Goal: Task Accomplishment & Management: Use online tool/utility

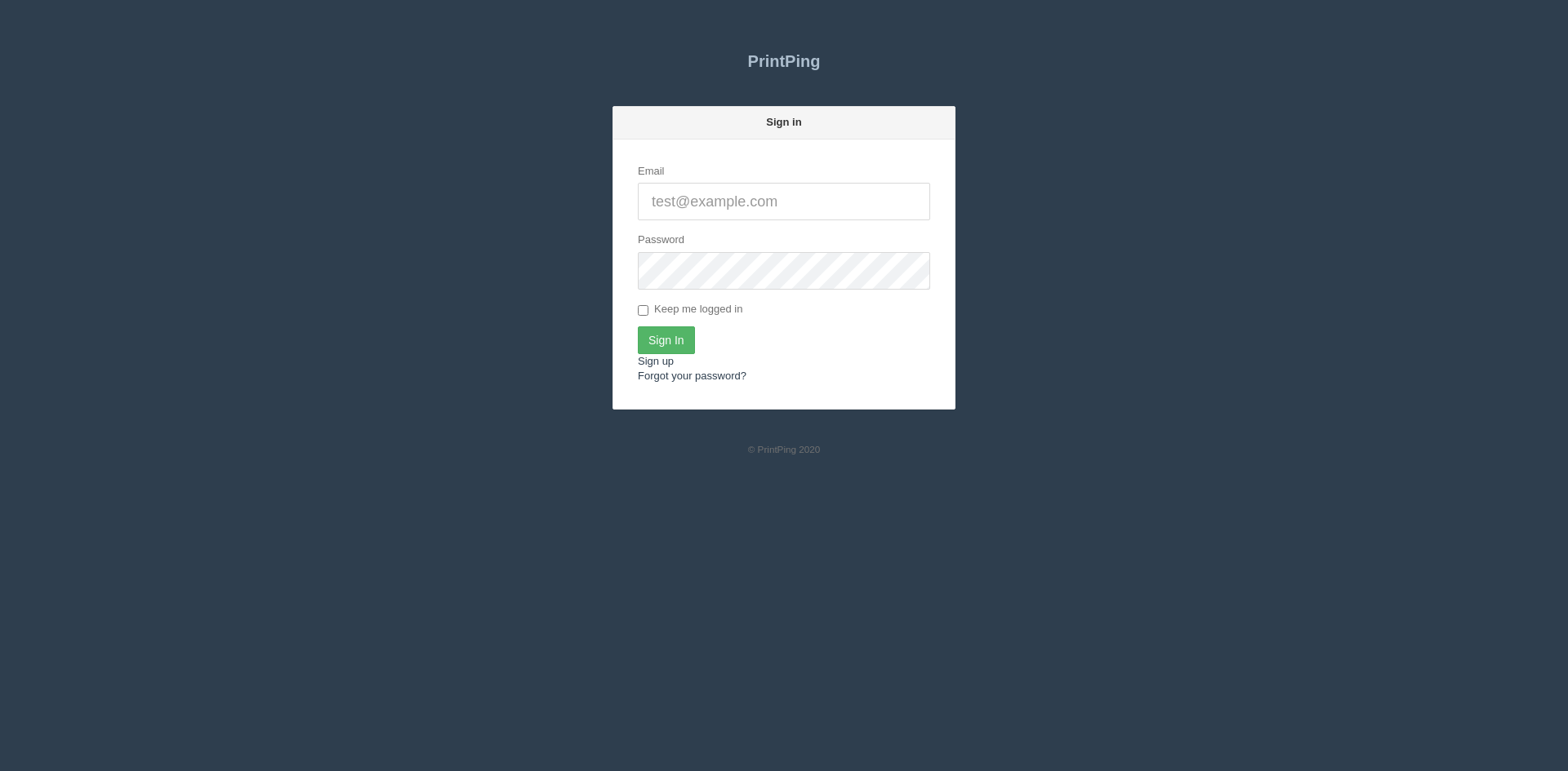
type input "[PERSON_NAME][EMAIL_ADDRESS][DOMAIN_NAME]"
click at [670, 329] on input "Sign In" at bounding box center [666, 340] width 57 height 28
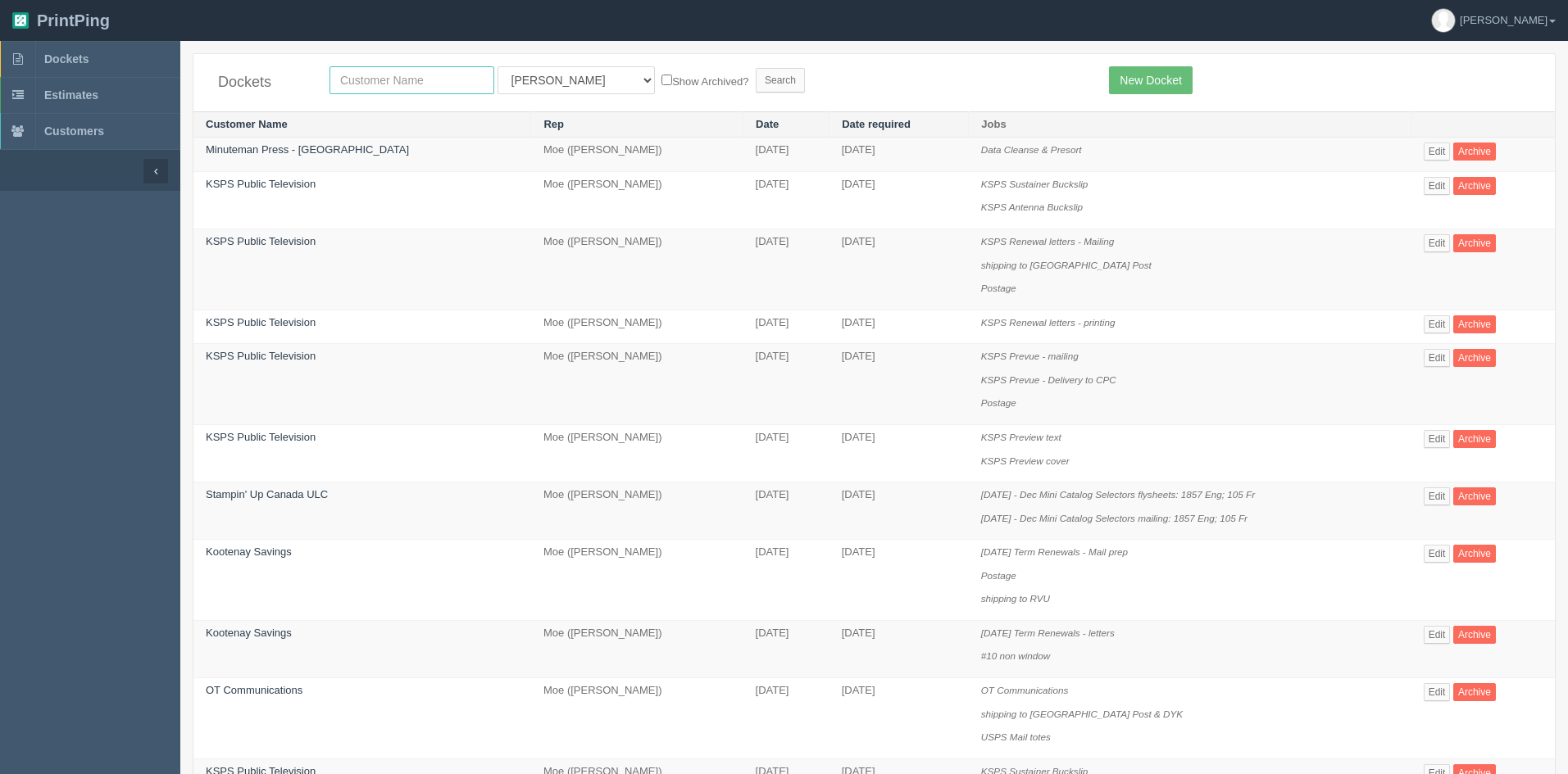
click at [353, 74] on input "text" at bounding box center [412, 80] width 165 height 28
type input "MINUTE"
click at [756, 77] on input "Search" at bounding box center [780, 80] width 50 height 24
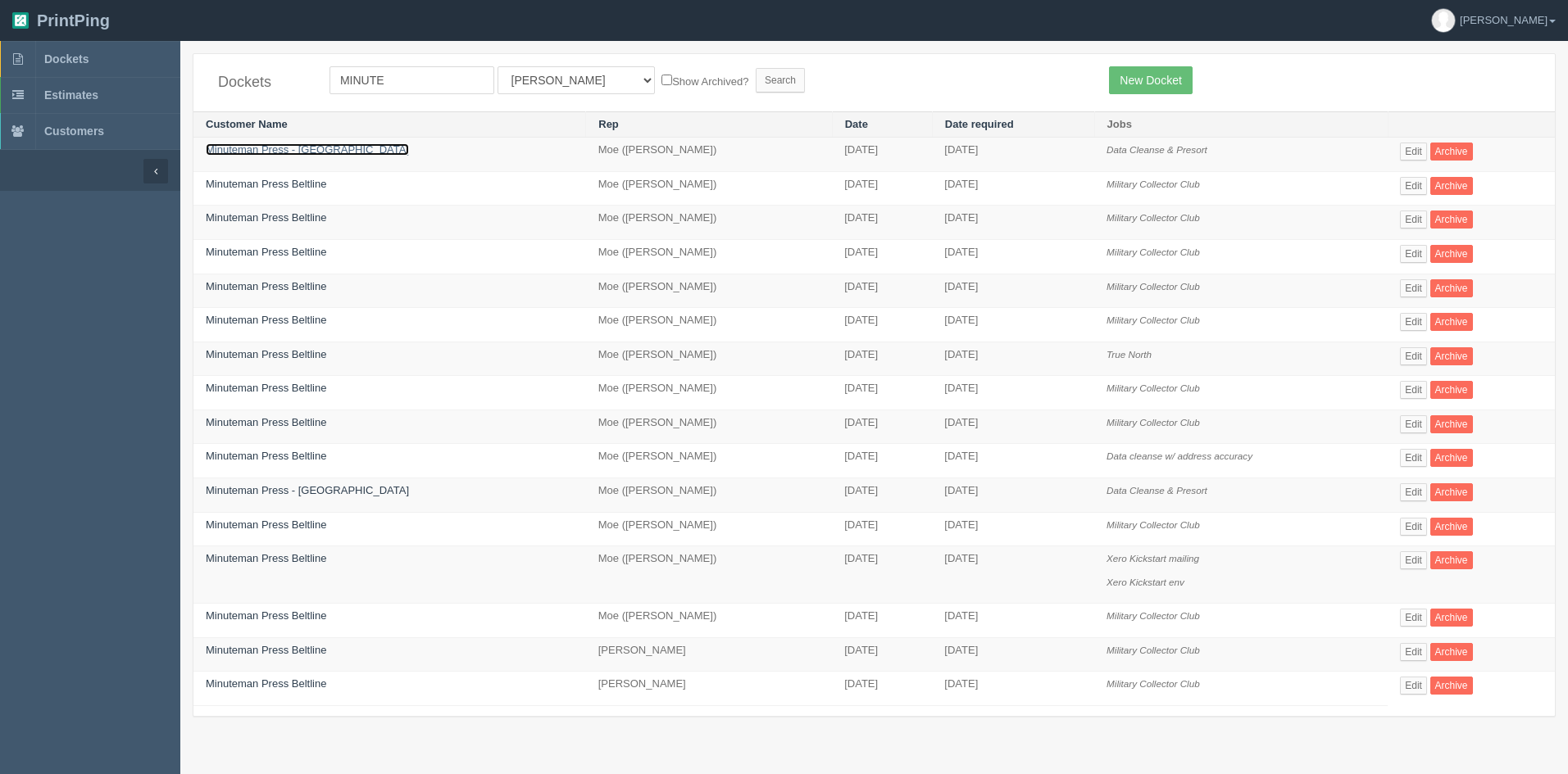
click at [262, 147] on link "Minuteman Press - [GEOGRAPHIC_DATA]" at bounding box center [307, 150] width 203 height 13
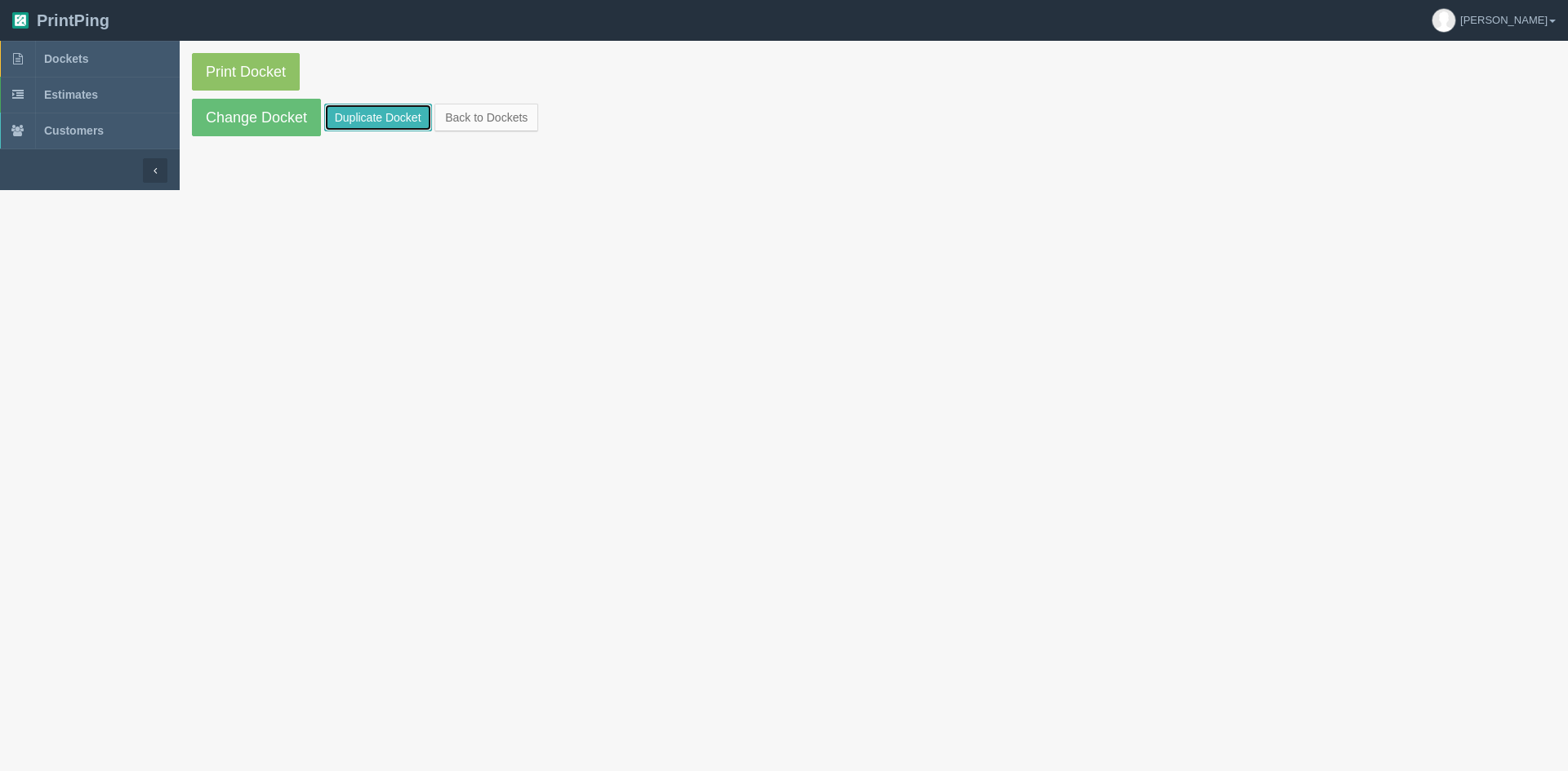
click at [341, 114] on link "Duplicate Docket" at bounding box center [377, 117] width 107 height 28
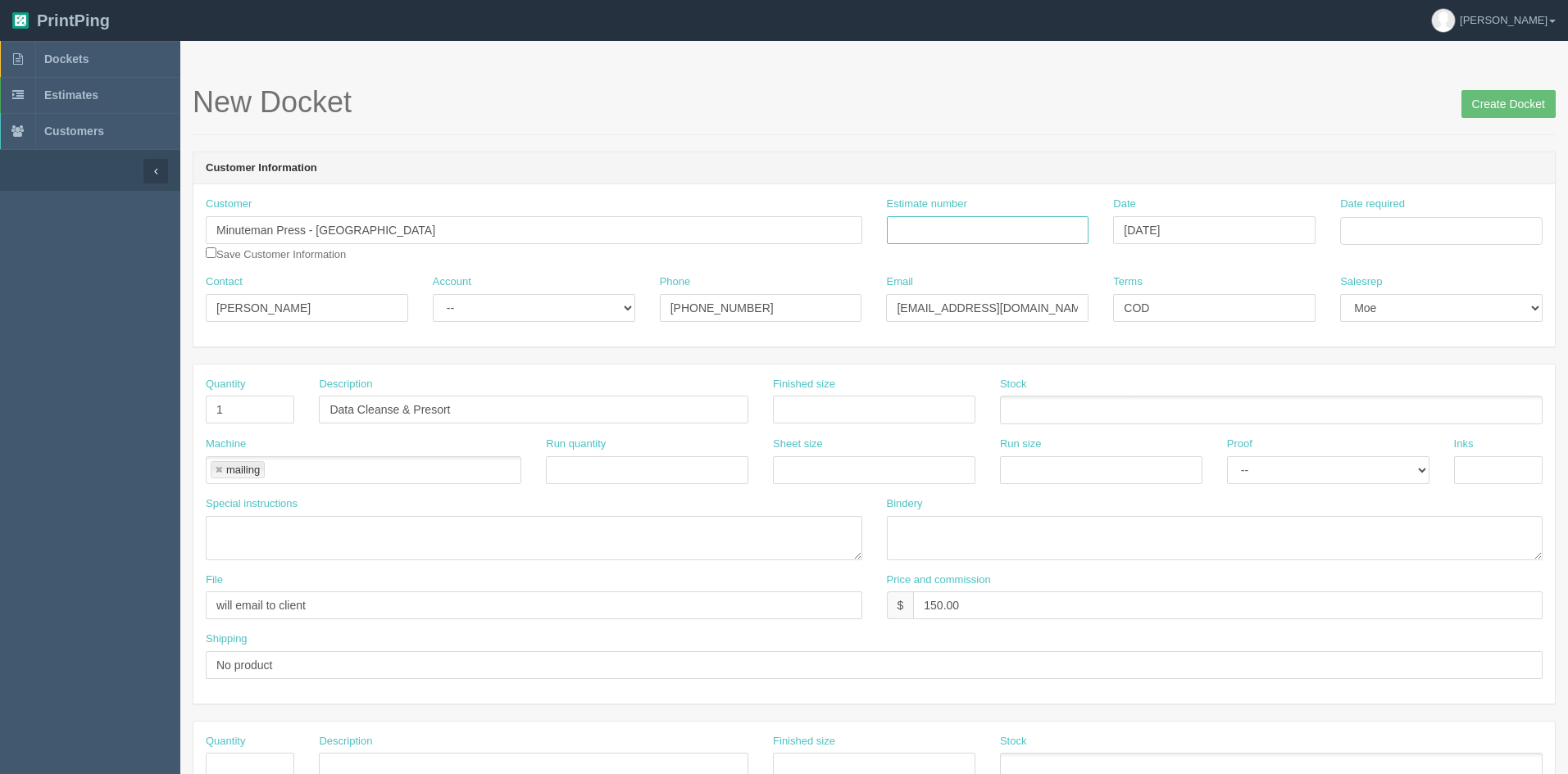
click at [944, 225] on input "Estimate number" at bounding box center [988, 230] width 202 height 28
type input "a"
type input "Arp"
click at [1435, 234] on input "Date required" at bounding box center [1441, 231] width 202 height 28
click at [1406, 314] on td "2" at bounding box center [1400, 318] width 20 height 23
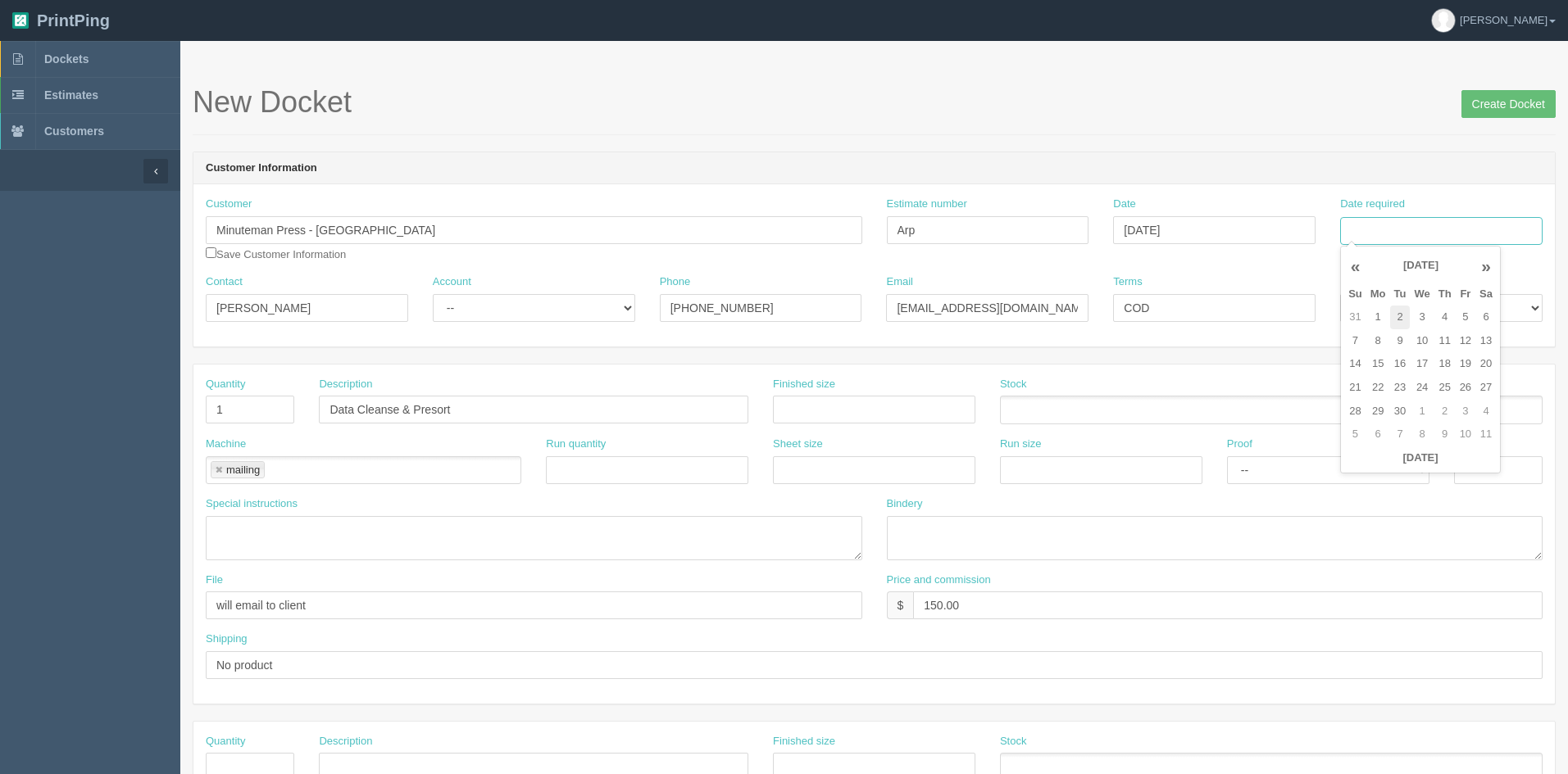
type input "September 2, 2025"
click at [474, 407] on input "Data Cleanse & Presort" at bounding box center [533, 410] width 429 height 28
drag, startPoint x: 597, startPoint y: 406, endPoint x: 401, endPoint y: 412, distance: 196.1
click at [401, 412] on input "Data Cleanse & Presort - VOTER iNFO cARD" at bounding box center [533, 410] width 429 height 28
type input "Data Cleanse for Caroline Voter Info card"
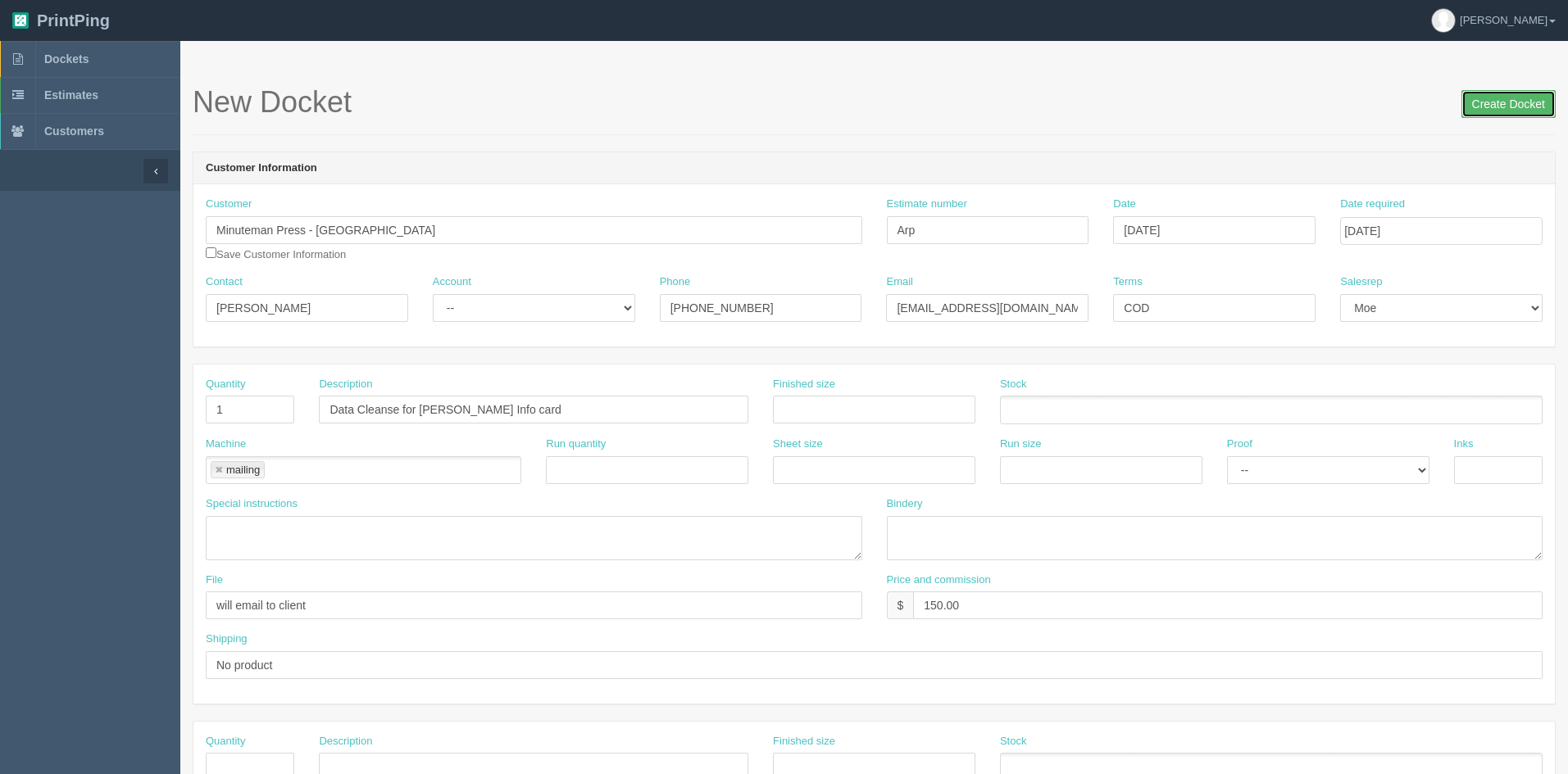
click at [1500, 118] on input "Create Docket" at bounding box center [1508, 104] width 94 height 28
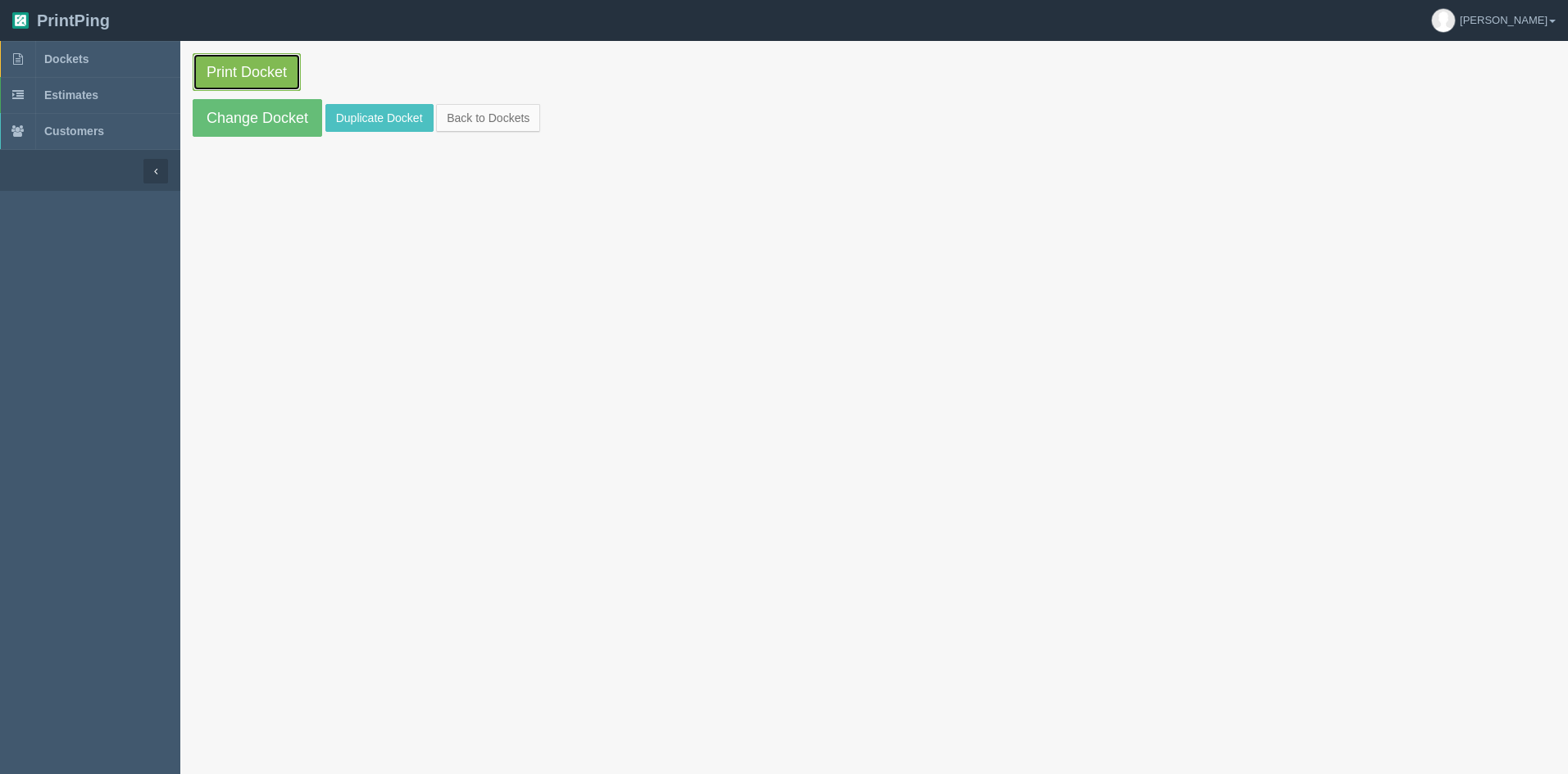
click at [285, 72] on link "Print Docket" at bounding box center [246, 72] width 108 height 38
